Goal: Check status

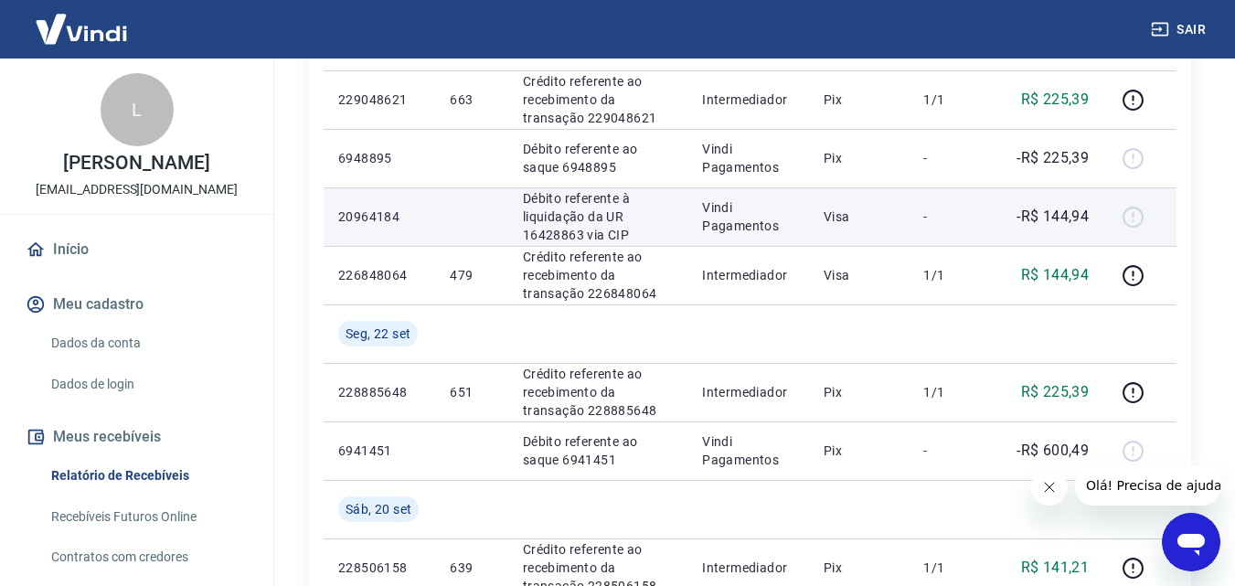
scroll to position [914, 0]
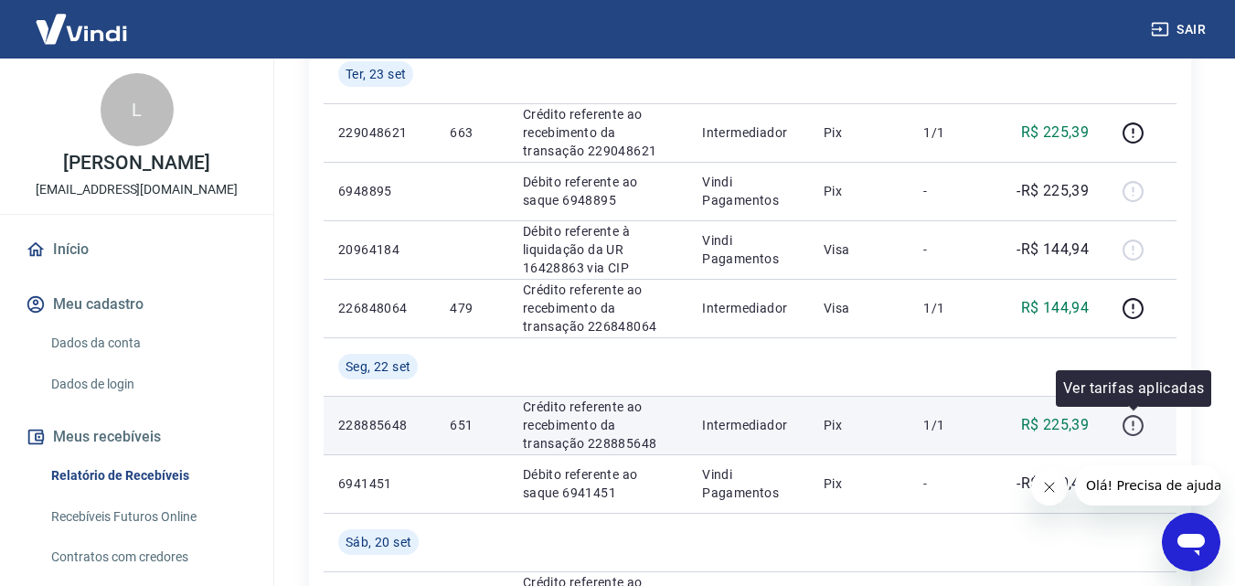
click at [1136, 430] on icon "button" at bounding box center [1133, 425] width 23 height 23
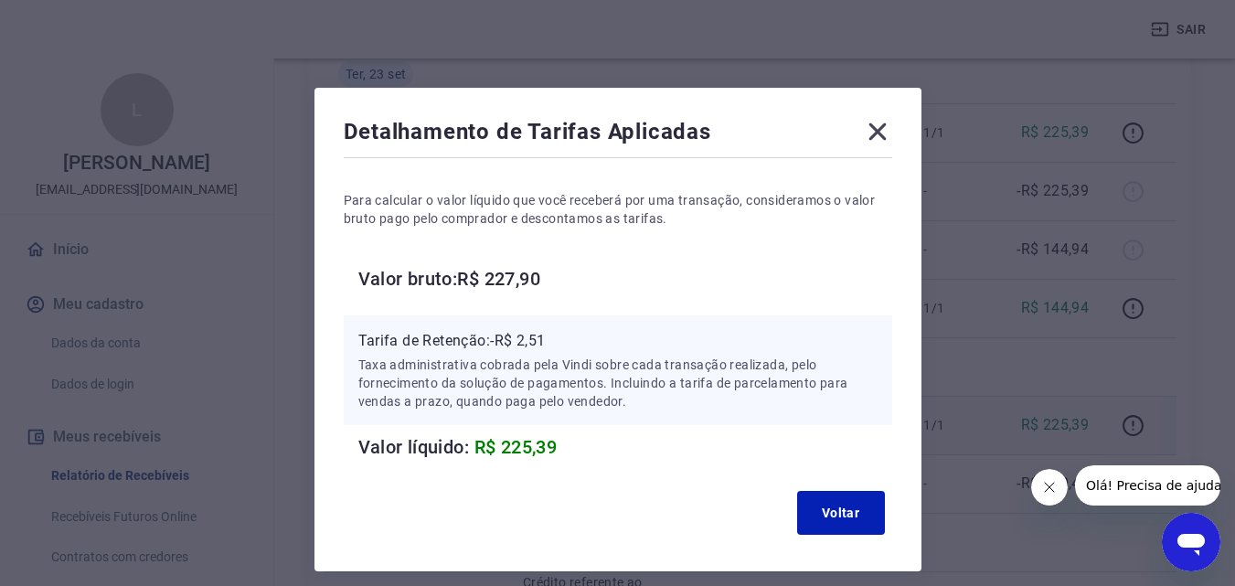
drag, startPoint x: 1097, startPoint y: 237, endPoint x: 1071, endPoint y: 192, distance: 52.1
click at [1097, 237] on div "Detalhamento de Tarifas Aplicadas Para calcular o valor líquido que você recebe…" at bounding box center [617, 293] width 1235 height 586
click at [882, 133] on icon at bounding box center [877, 131] width 29 height 29
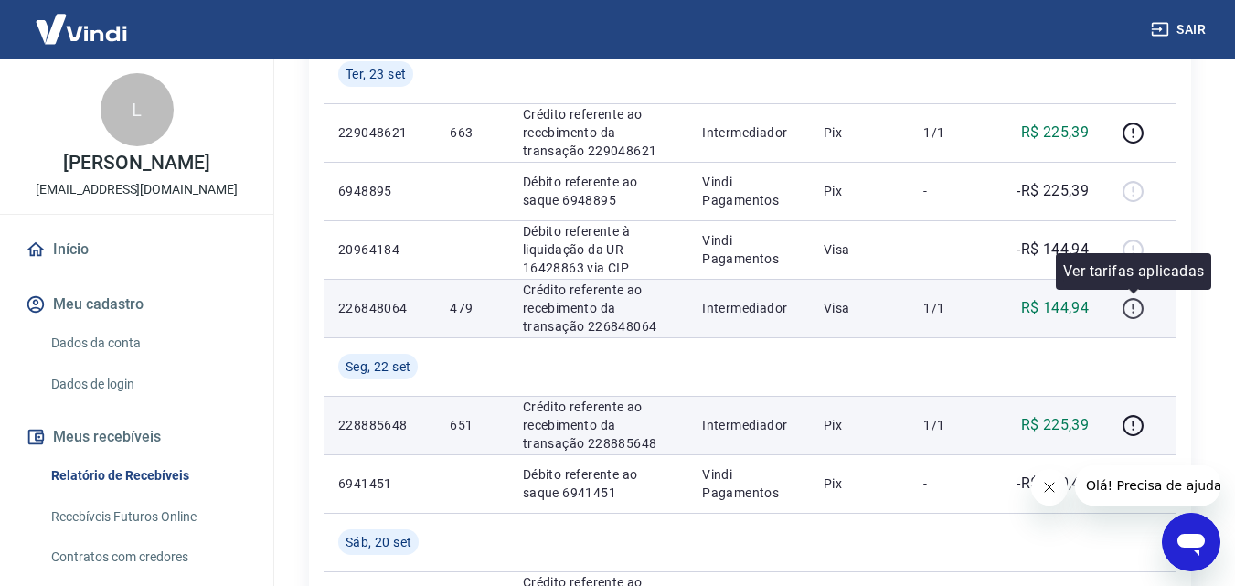
click at [1128, 310] on icon "button" at bounding box center [1133, 308] width 23 height 23
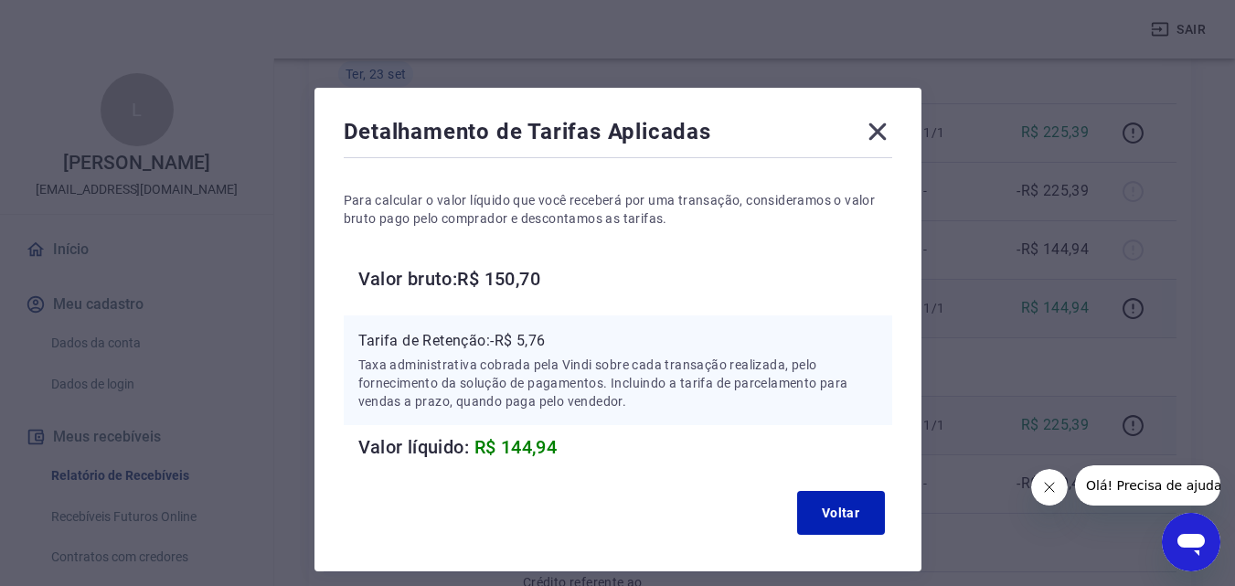
click at [878, 135] on icon at bounding box center [877, 131] width 29 height 29
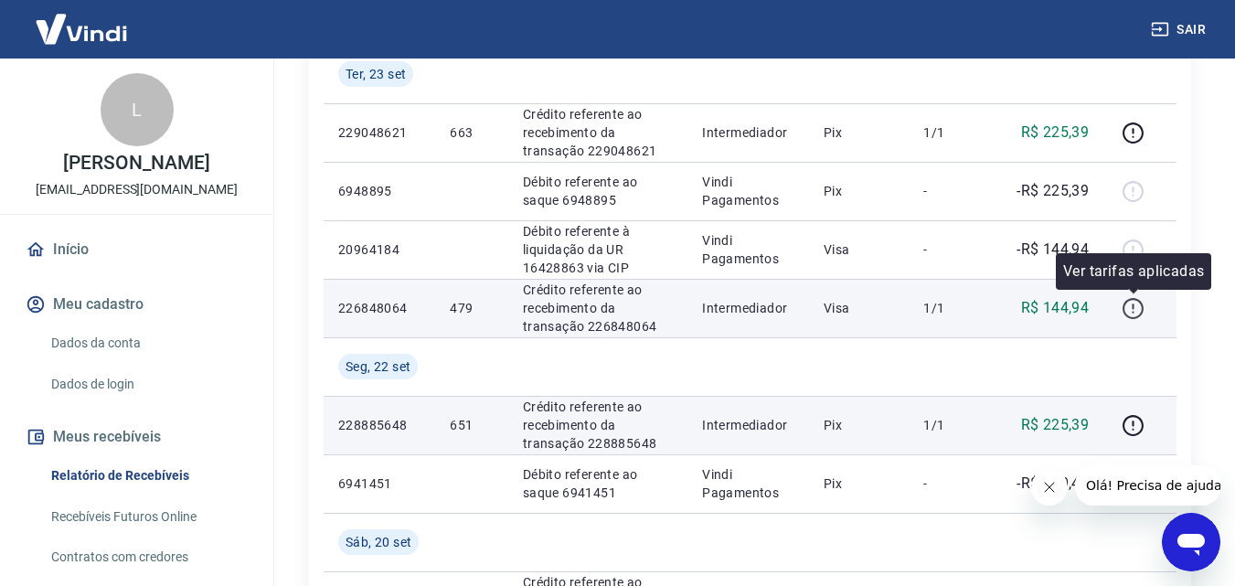
click at [1134, 307] on icon "button" at bounding box center [1133, 306] width 2 height 5
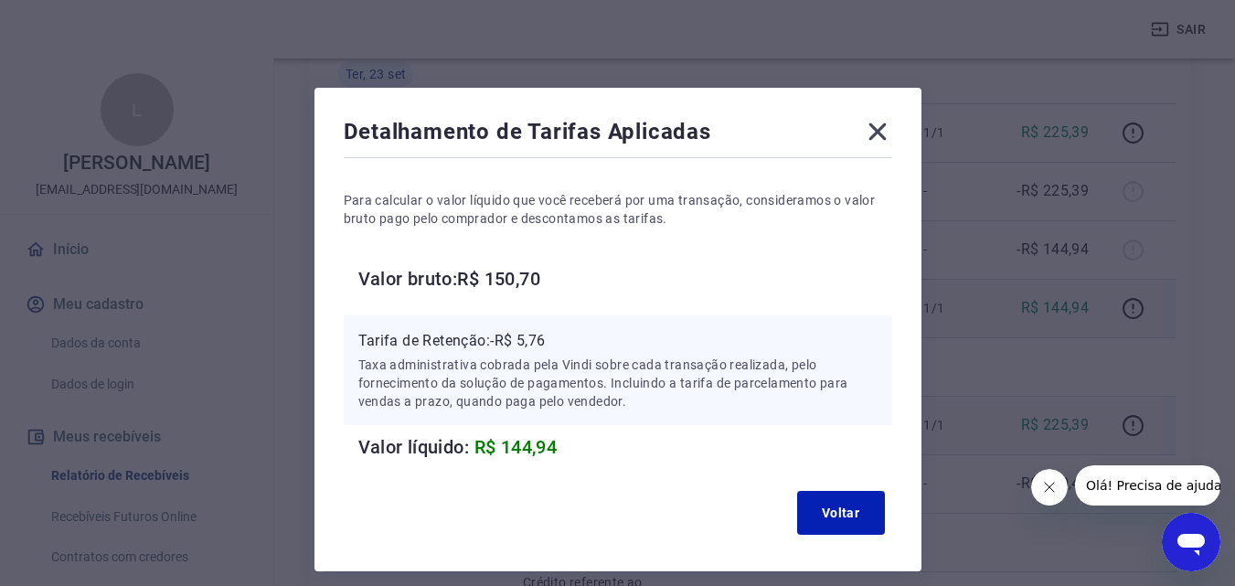
click at [879, 129] on icon at bounding box center [877, 131] width 17 height 17
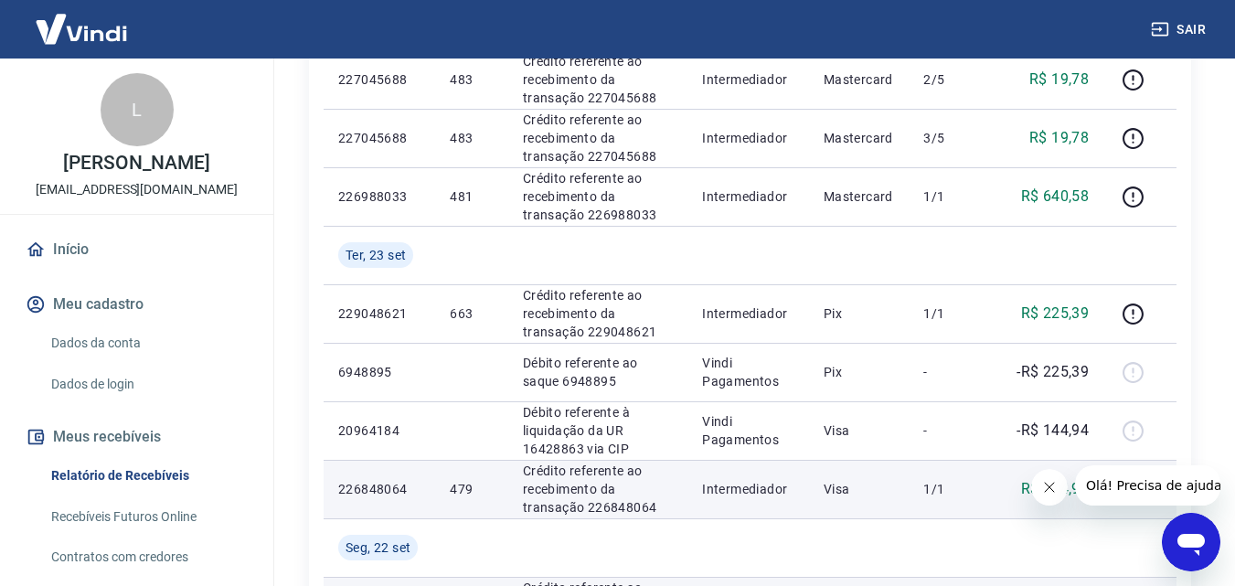
scroll to position [823, 0]
